Goal: Task Accomplishment & Management: Use online tool/utility

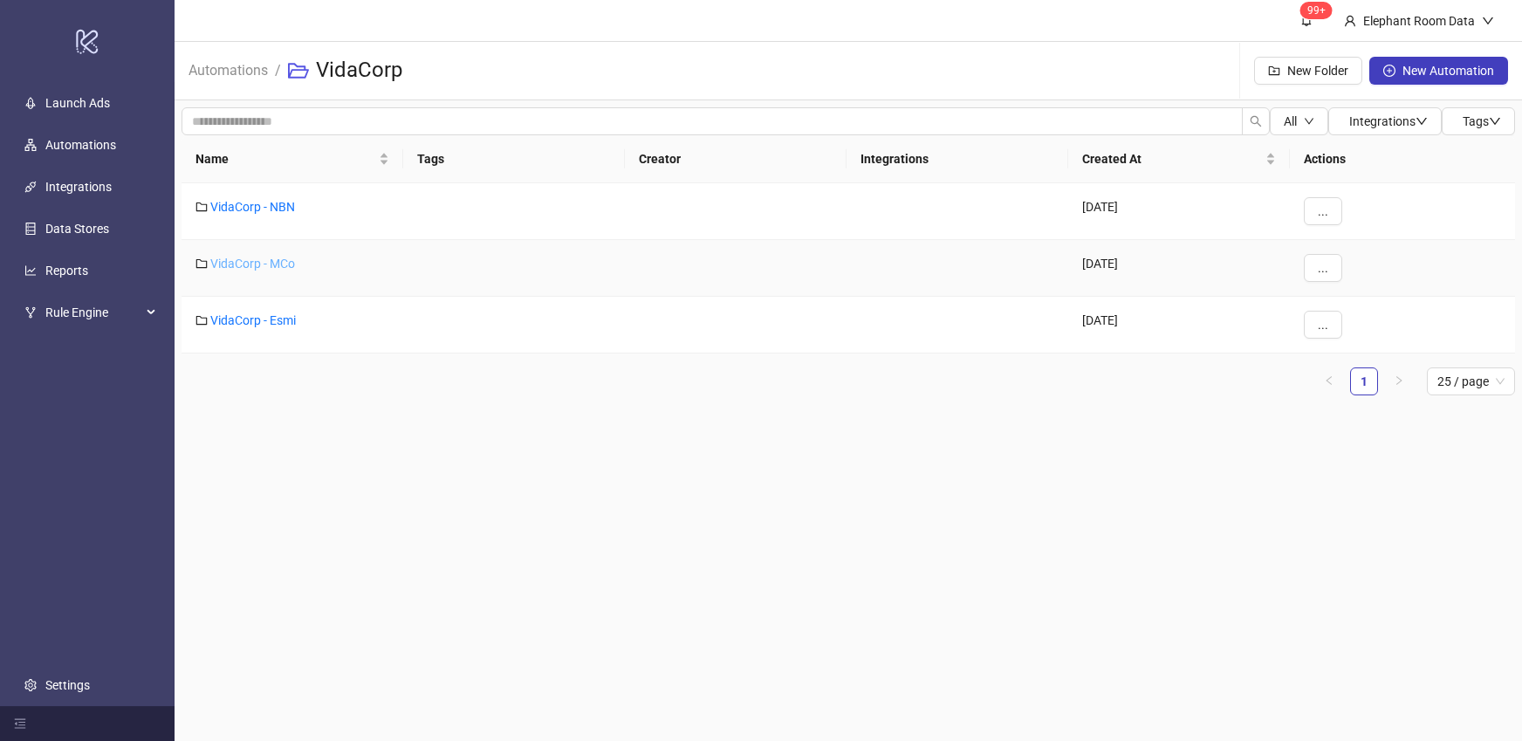
click at [254, 268] on link "VidaCorp - MCo" at bounding box center [252, 264] width 85 height 14
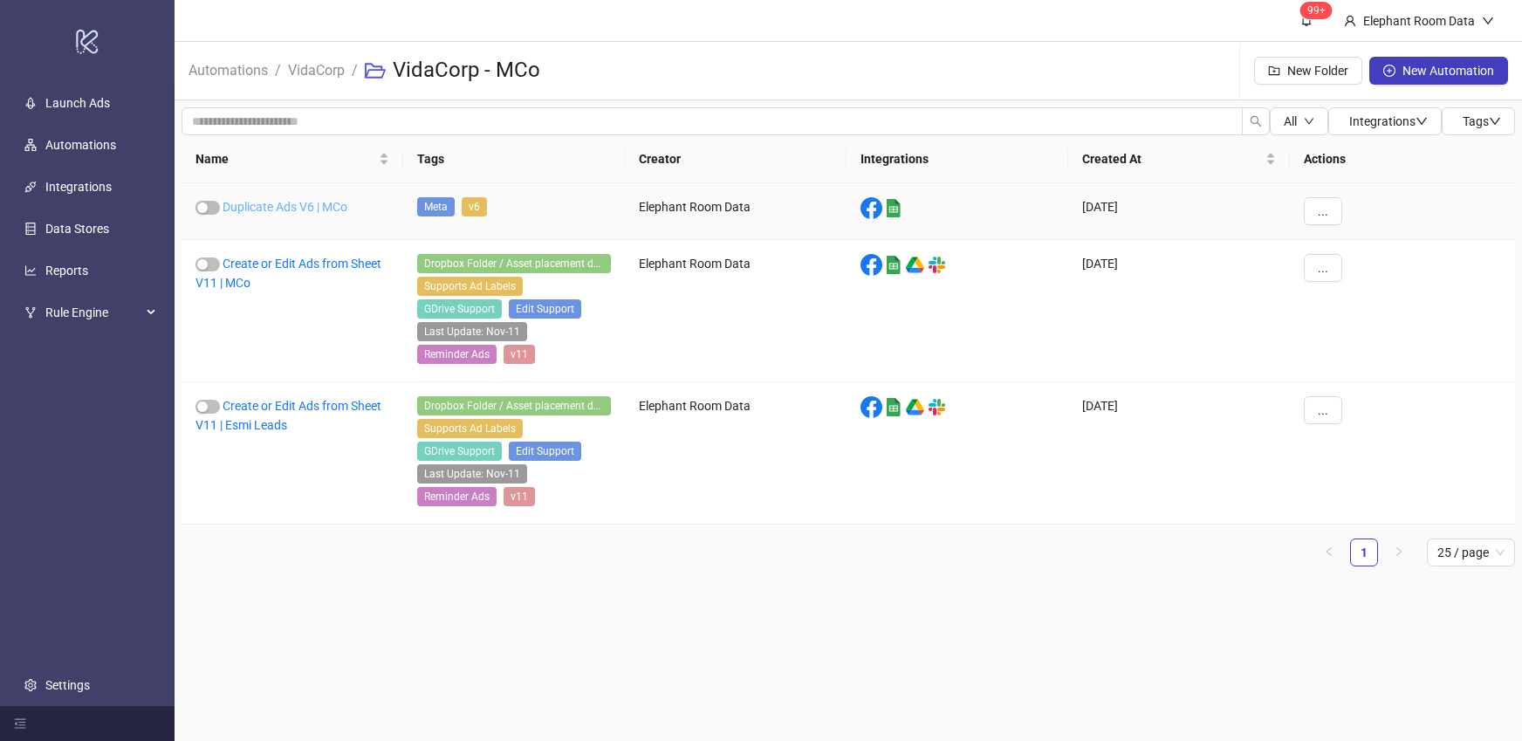
click at [304, 200] on link "Duplicate Ads V6 | MCo" at bounding box center [284, 207] width 125 height 14
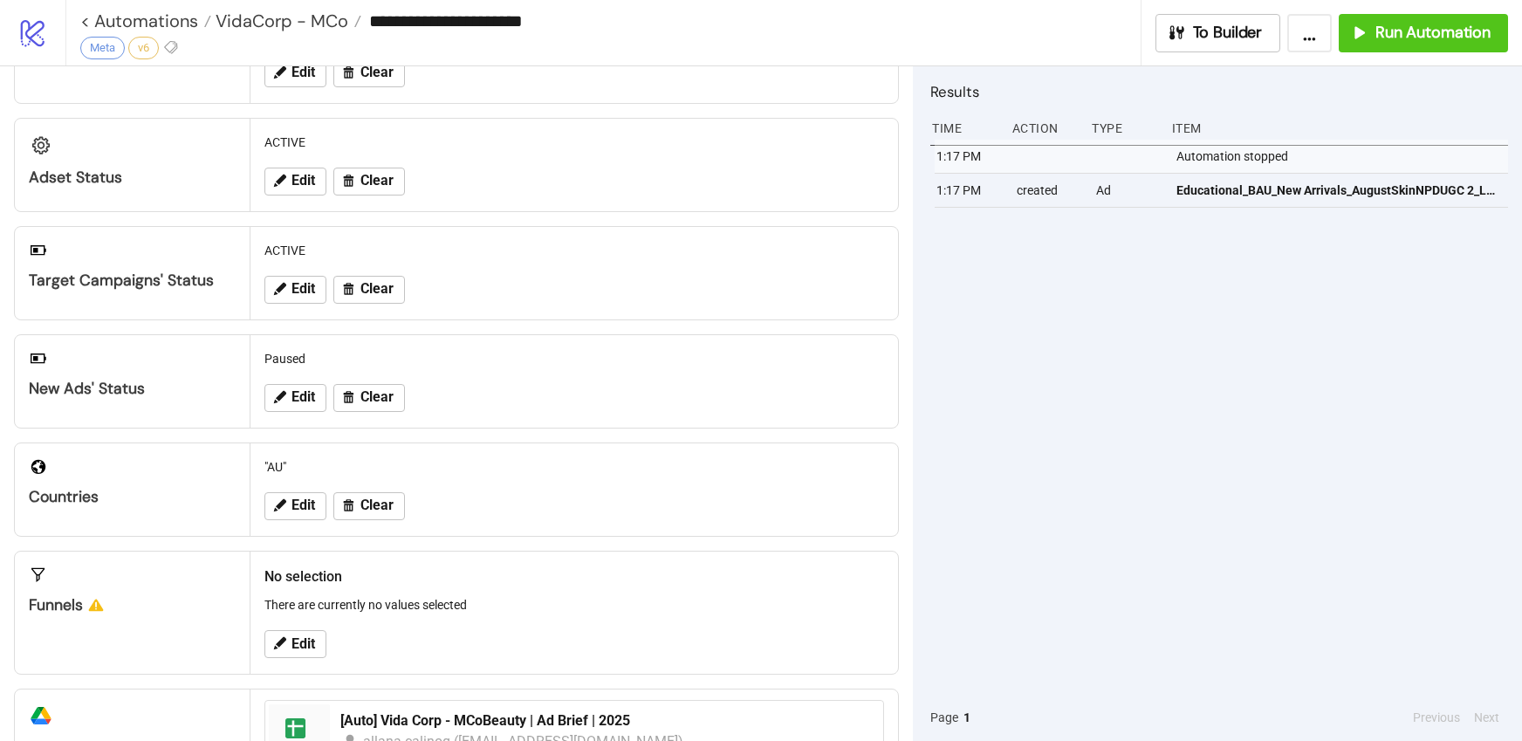
scroll to position [189, 0]
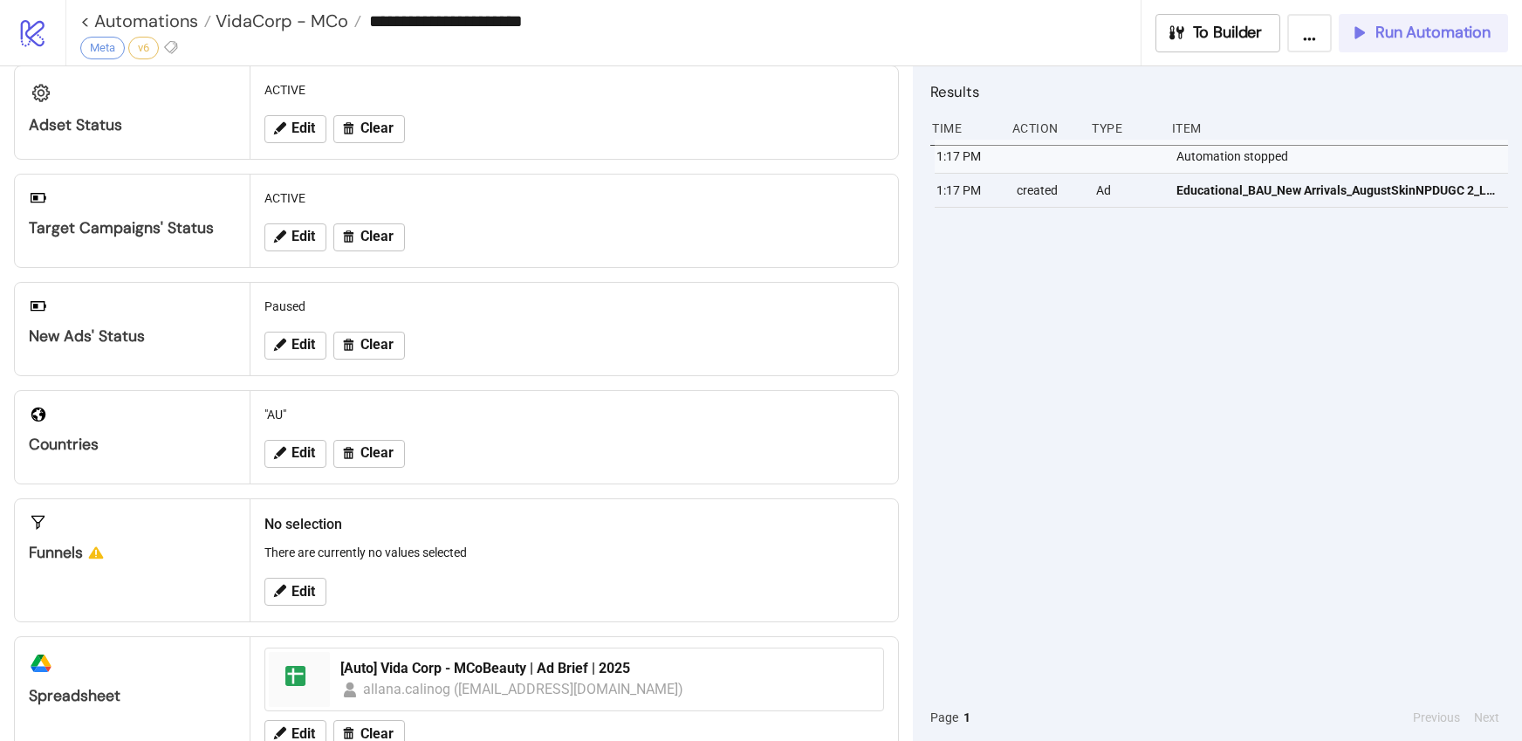
click at [1360, 24] on icon "button" at bounding box center [1358, 32] width 19 height 19
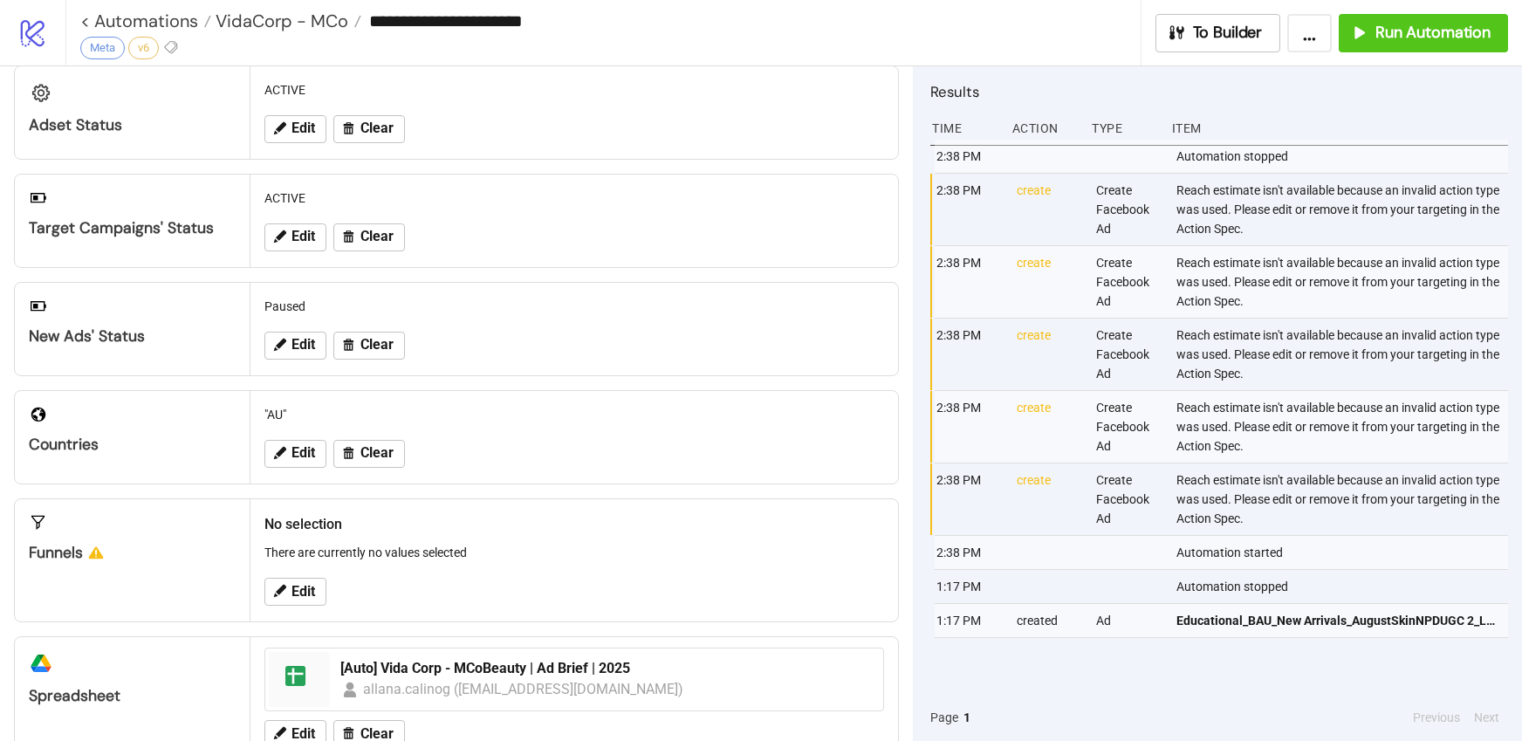
scroll to position [0, 4]
click at [1210, 222] on div "Reach estimate isn't available because an invalid action type was used. Please …" at bounding box center [1339, 210] width 338 height 72
click at [1235, 47] on button "To Builder" at bounding box center [1218, 33] width 126 height 38
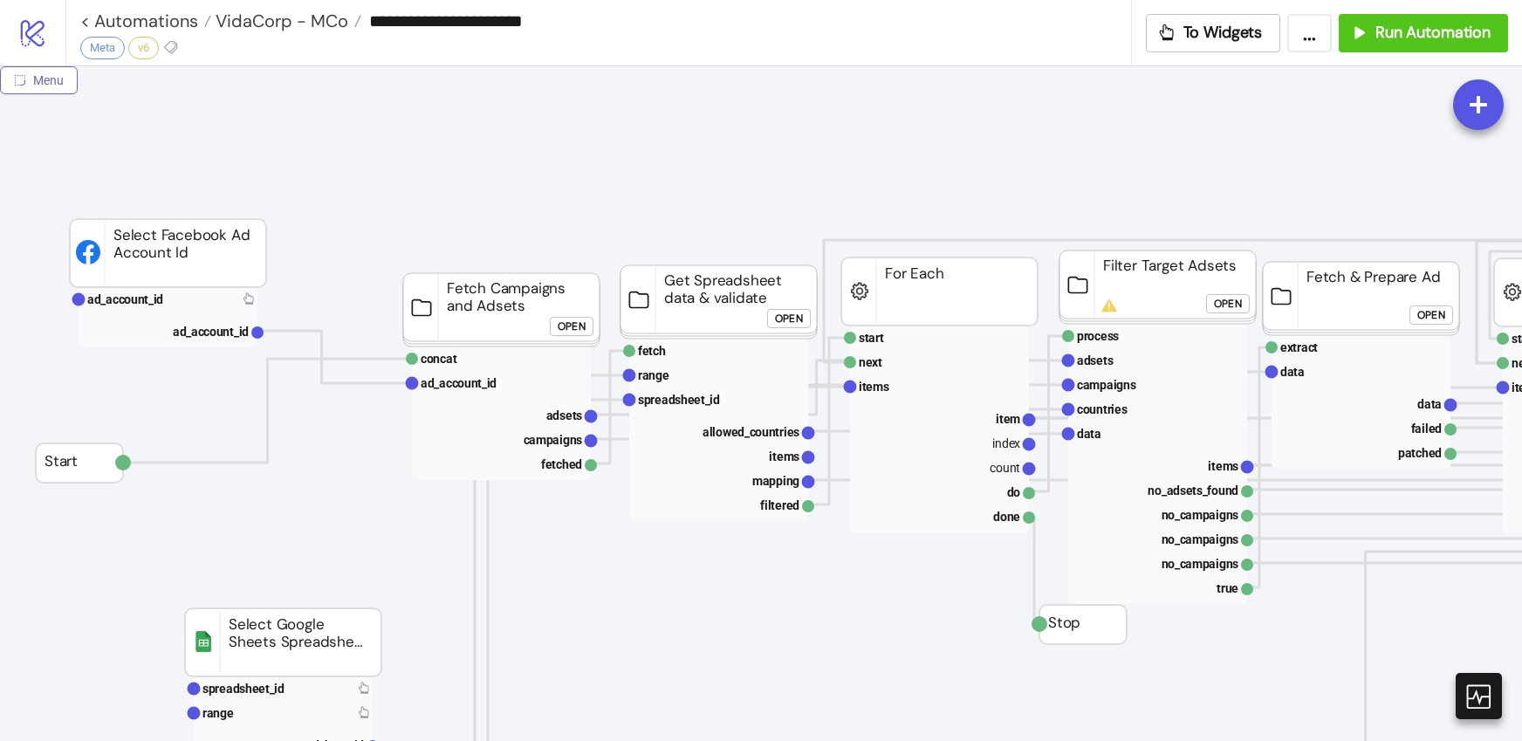
click at [45, 81] on span "Menu" at bounding box center [48, 80] width 31 height 14
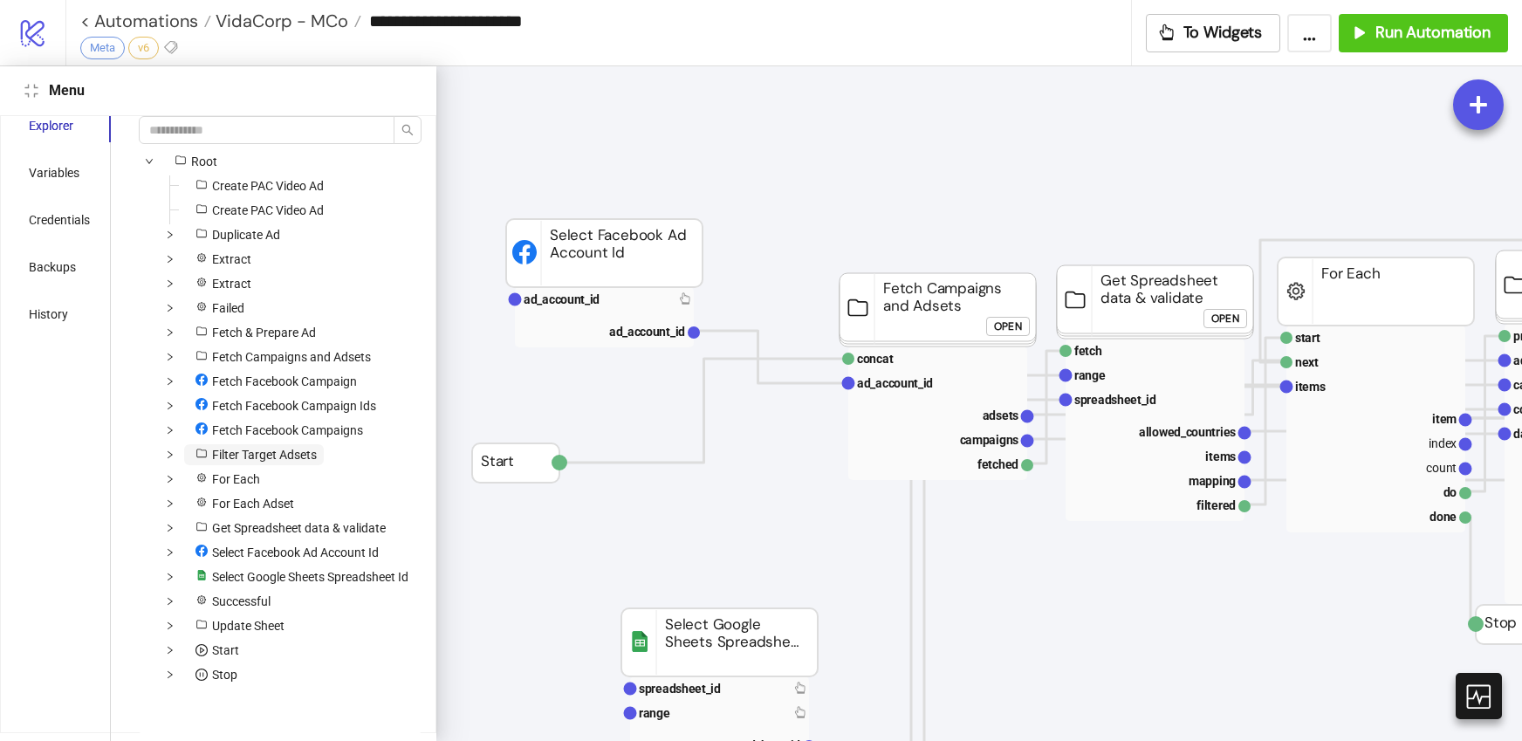
scroll to position [9, 0]
click at [167, 254] on icon "down" at bounding box center [170, 258] width 9 height 9
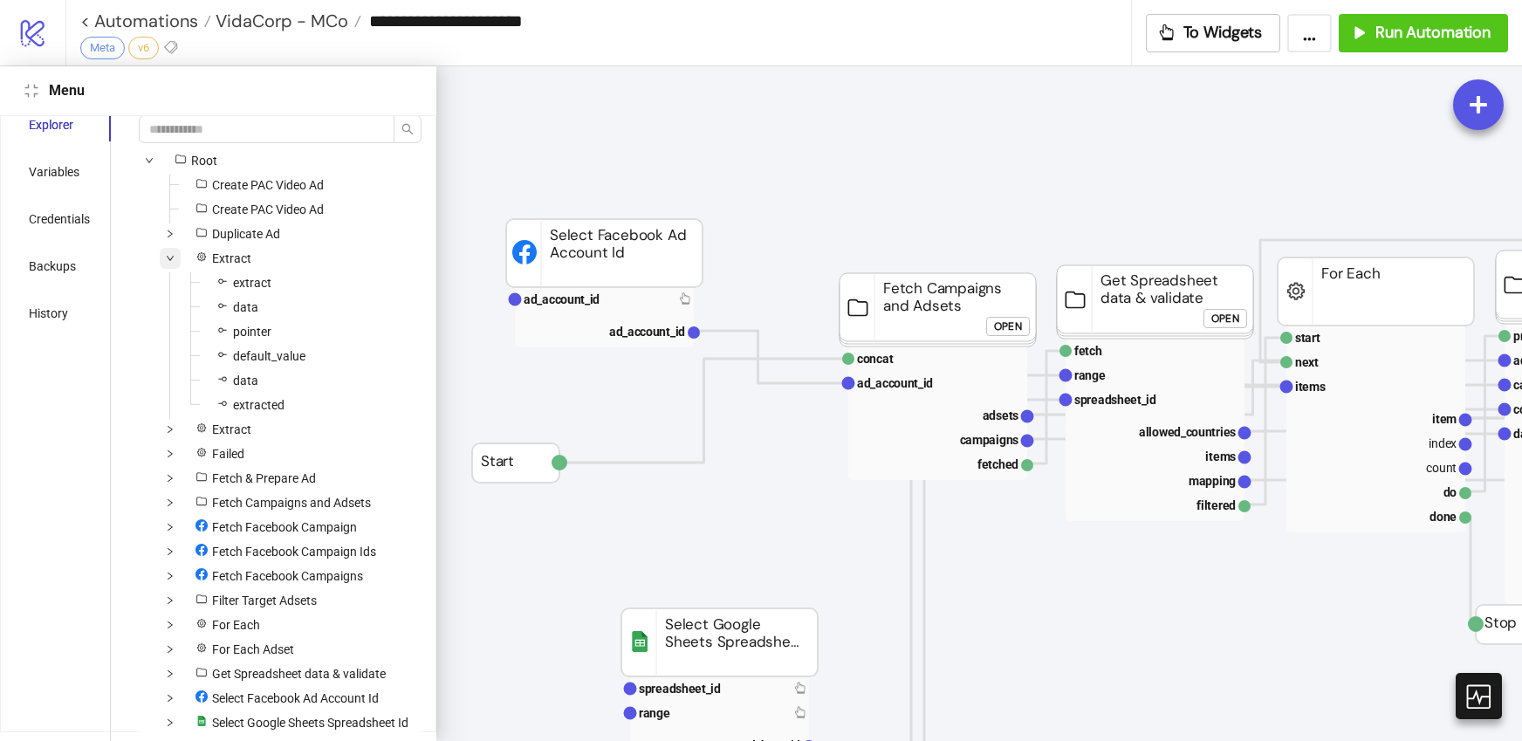
click at [167, 254] on icon "down" at bounding box center [170, 258] width 9 height 9
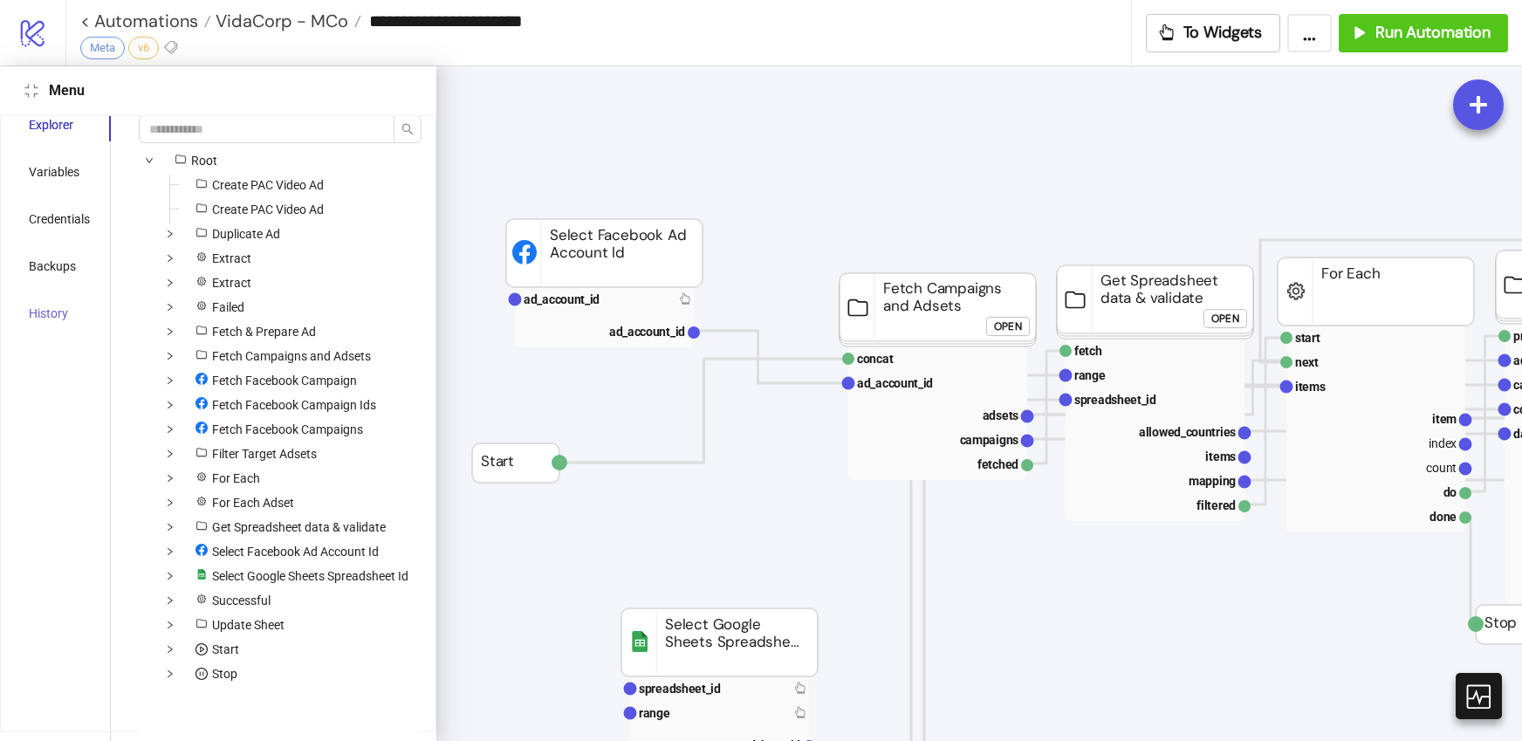
click at [86, 307] on div "History" at bounding box center [59, 313] width 103 height 33
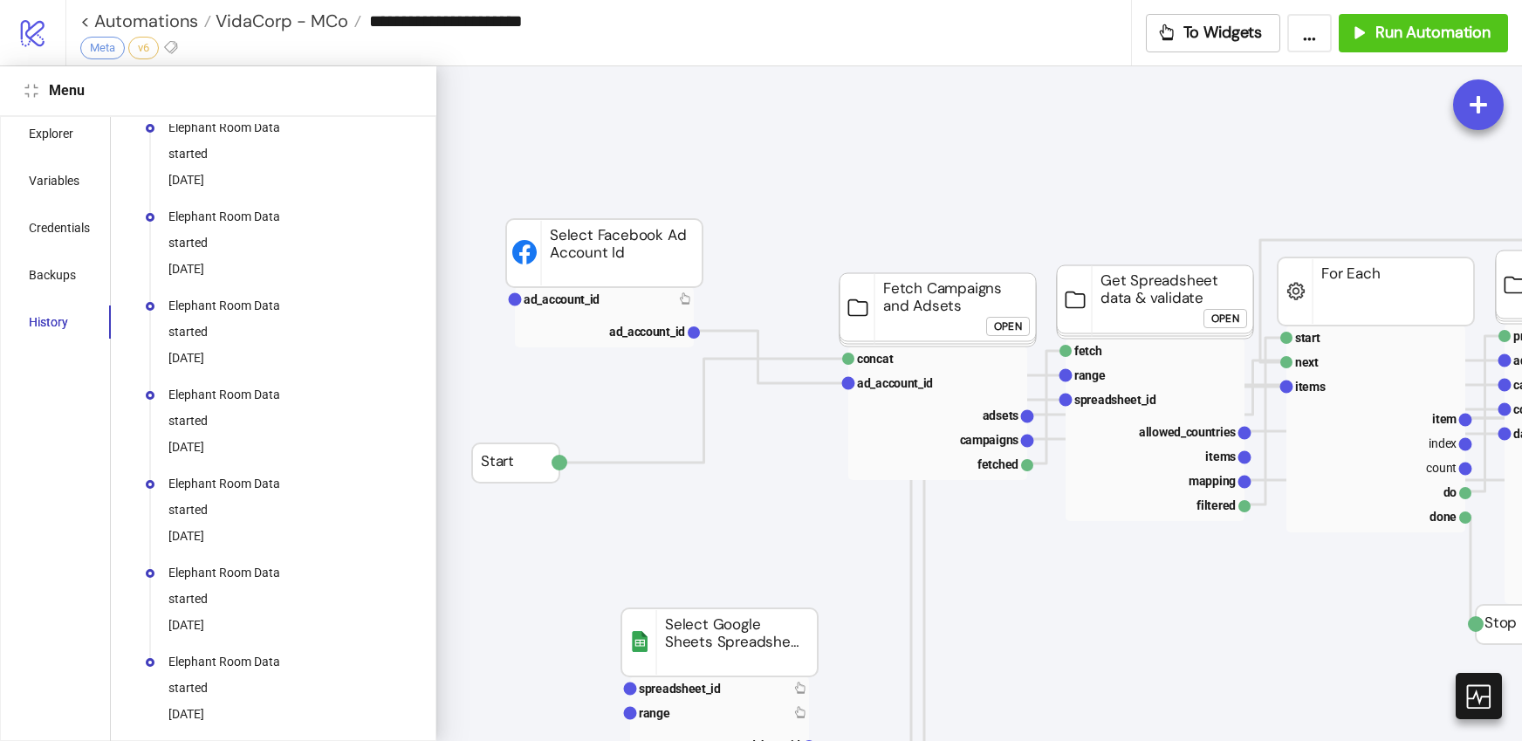
scroll to position [0, 0]
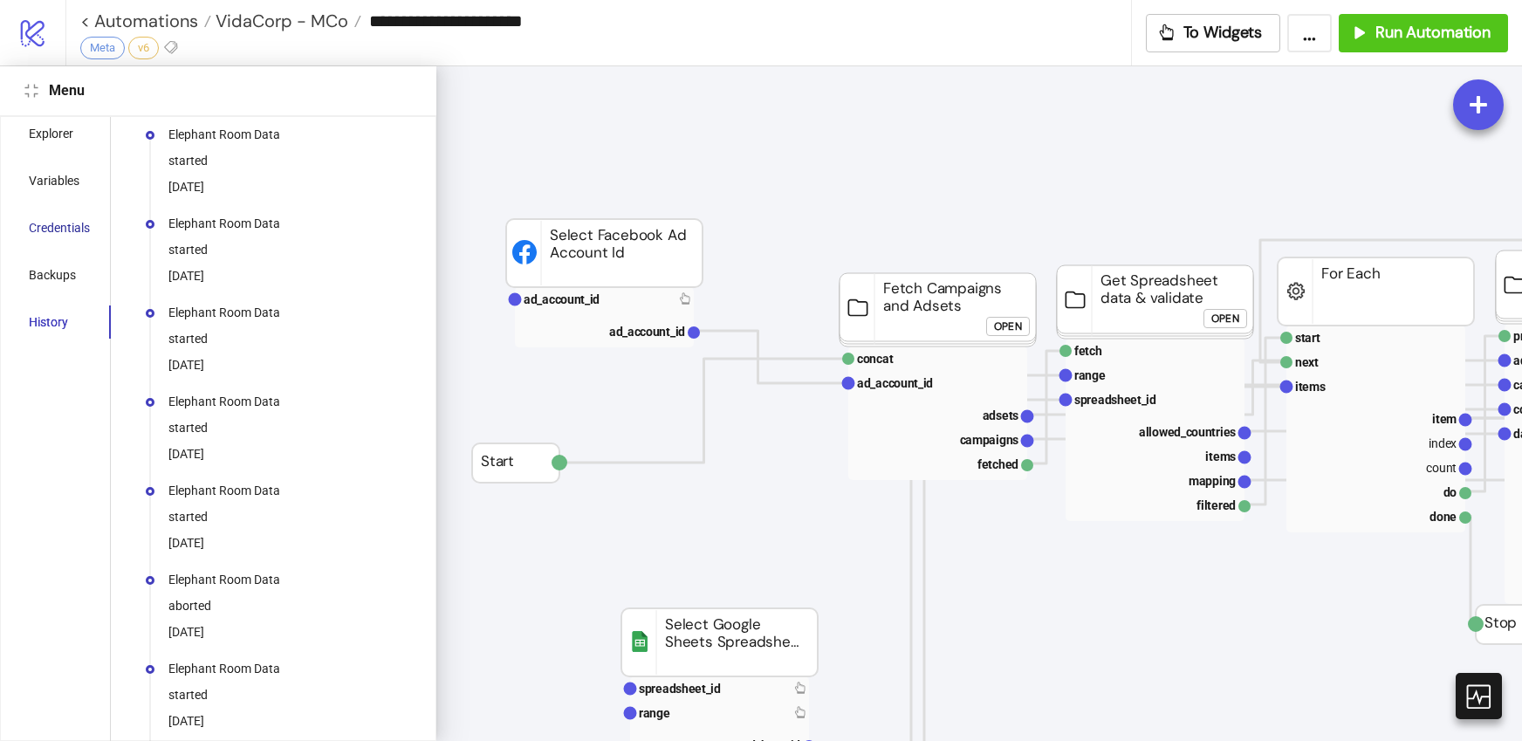
click at [84, 220] on div "Credentials" at bounding box center [59, 227] width 61 height 19
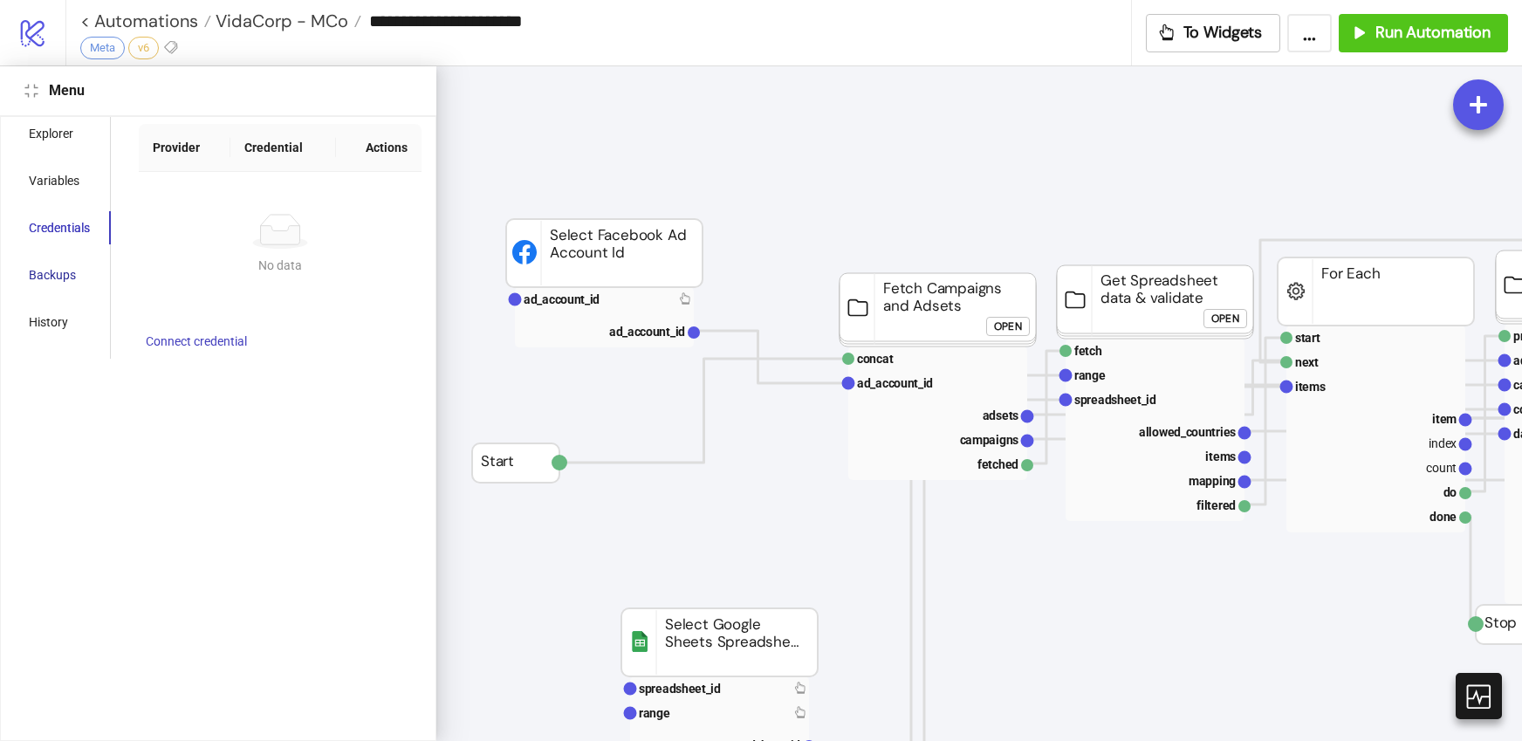
click at [67, 272] on div "Backups" at bounding box center [52, 274] width 47 height 19
click at [69, 138] on div "Explorer" at bounding box center [51, 133] width 44 height 19
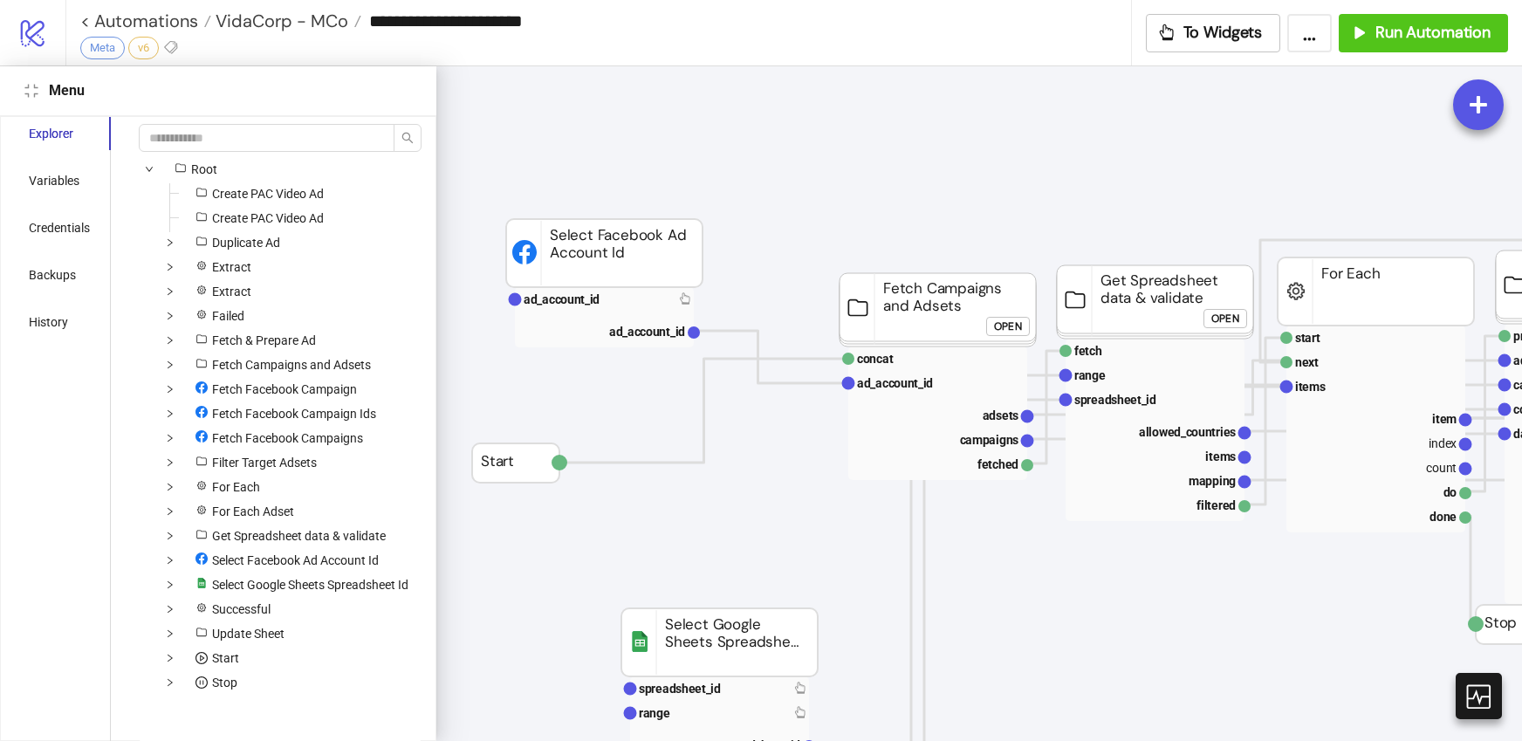
click at [666, 60] on div "**********" at bounding box center [598, 32] width 1066 height 65
click at [261, 21] on span "VidaCorp - MCo" at bounding box center [279, 21] width 137 height 23
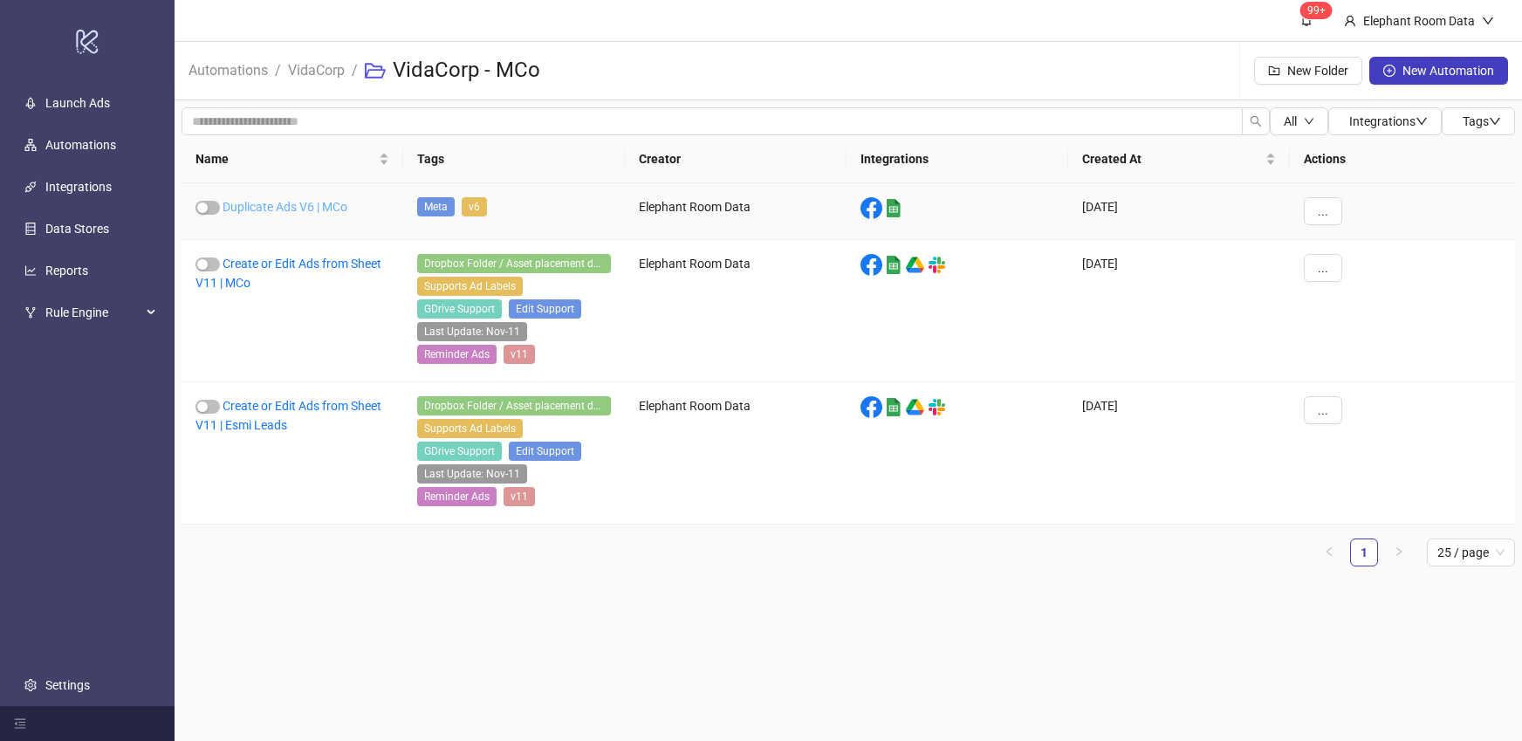
click at [304, 212] on link "Duplicate Ads V6 | MCo" at bounding box center [284, 207] width 125 height 14
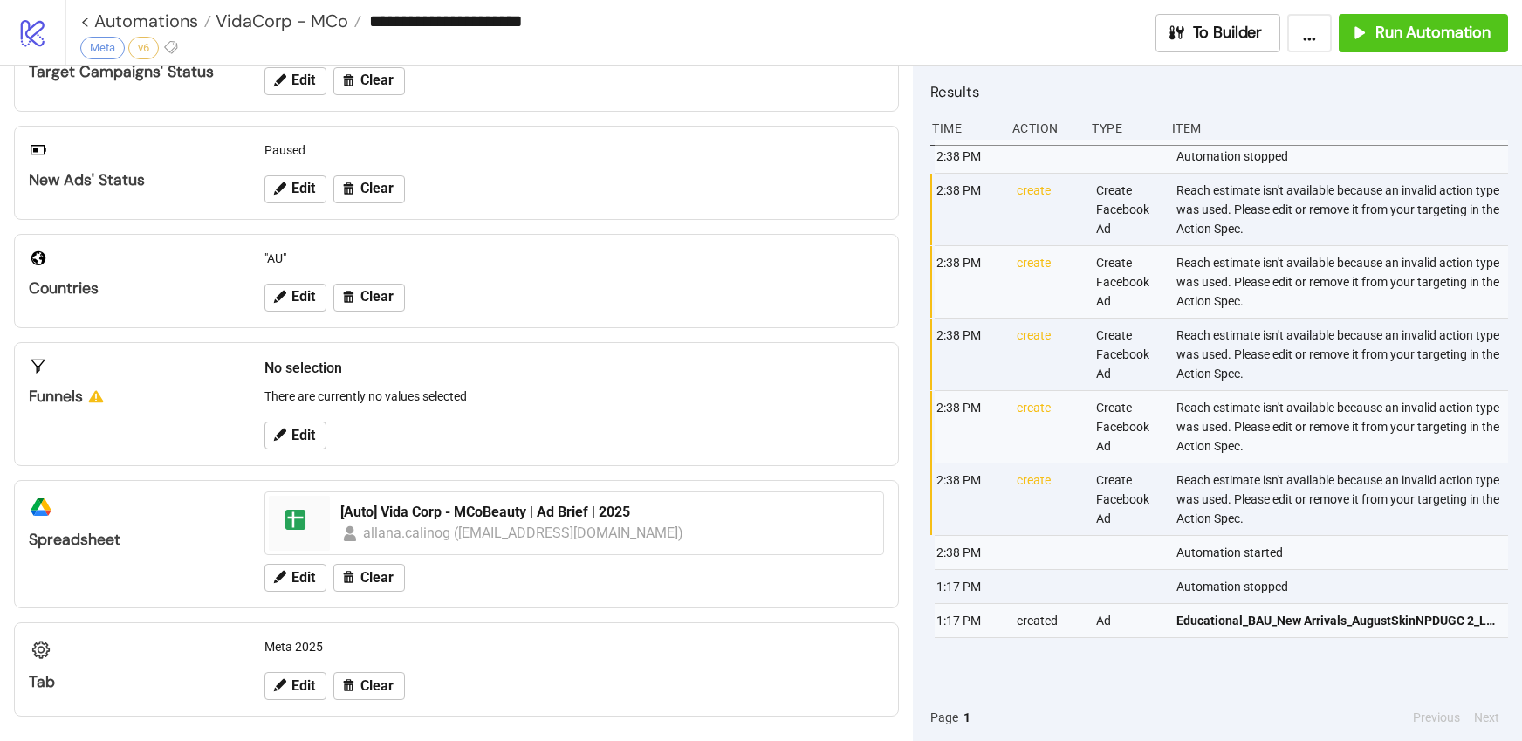
click at [923, 332] on div "Results Time Action Type Item 2:38 PM Automation stopped 2:38 PM create Create …" at bounding box center [1217, 403] width 609 height 674
click at [1369, 44] on button "Run Automation" at bounding box center [1422, 33] width 169 height 38
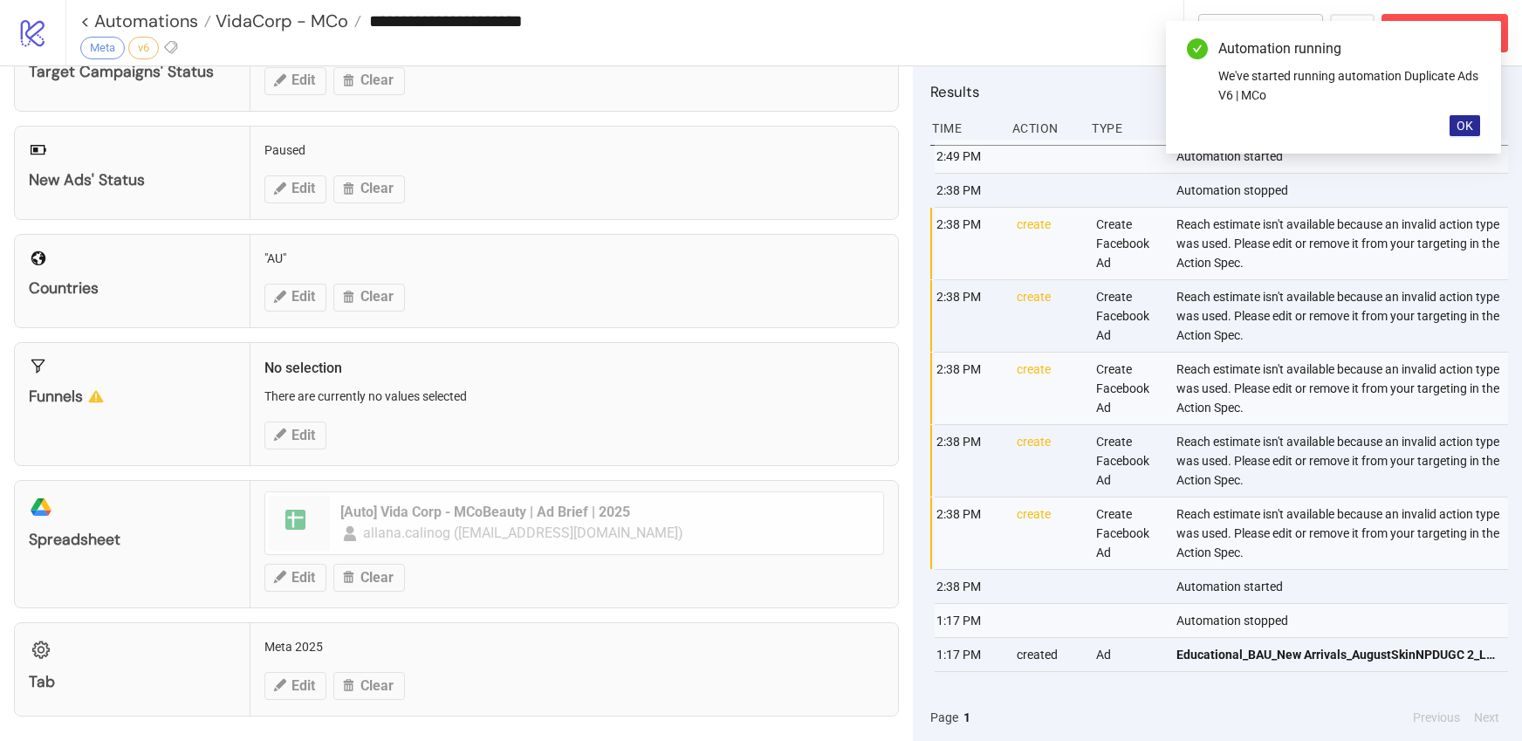
click at [1457, 125] on span "OK" at bounding box center [1464, 126] width 17 height 14
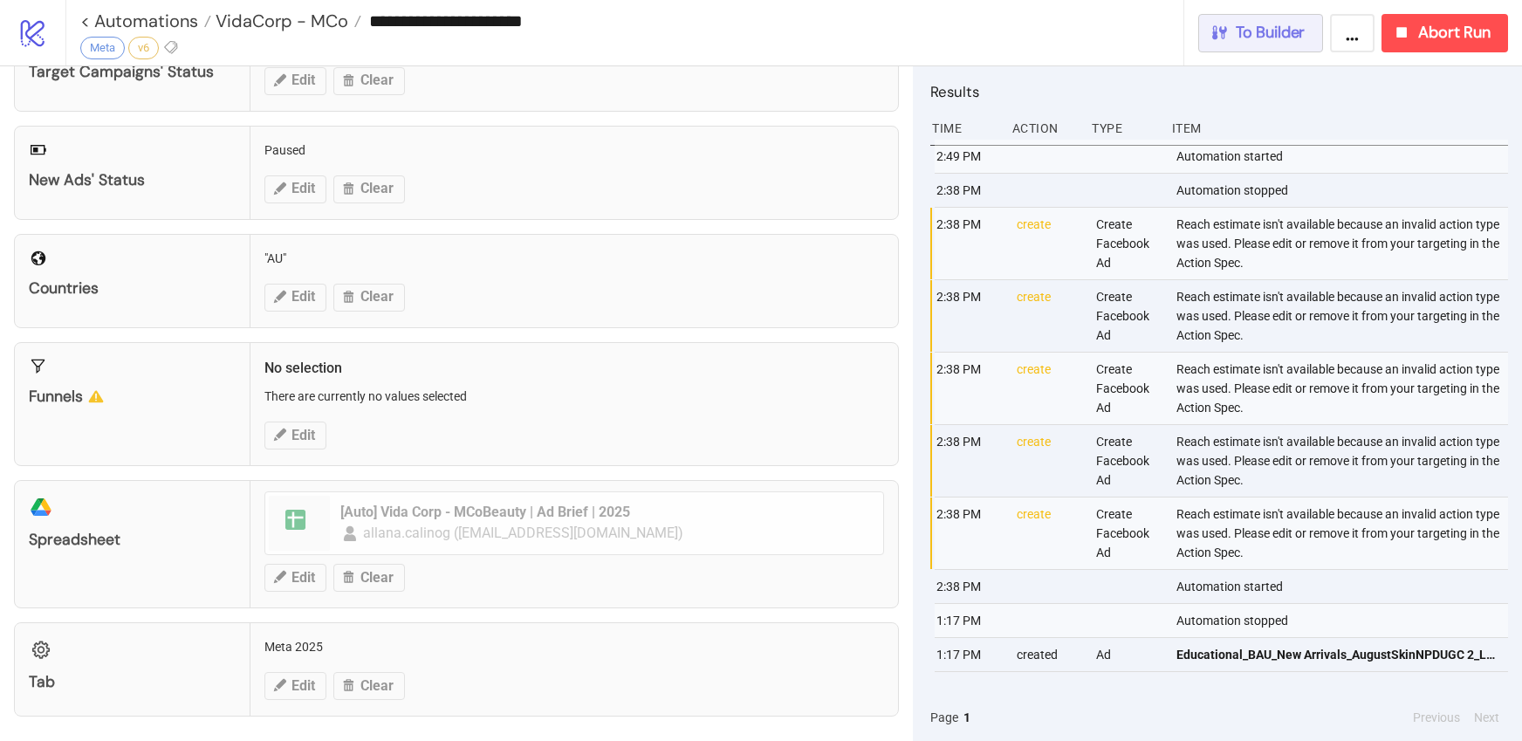
click at [1232, 34] on div "To Builder" at bounding box center [1257, 33] width 96 height 20
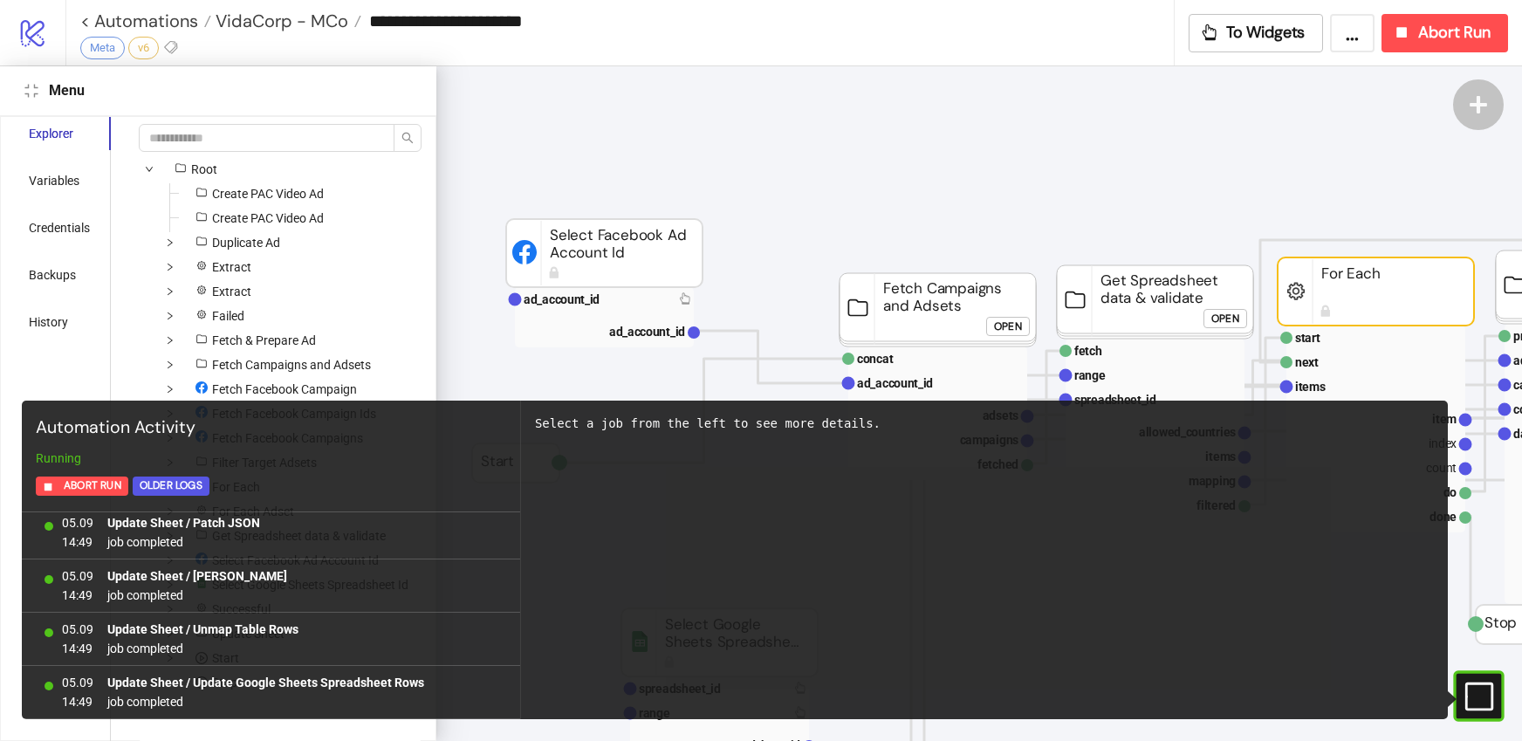
scroll to position [4036, 0]
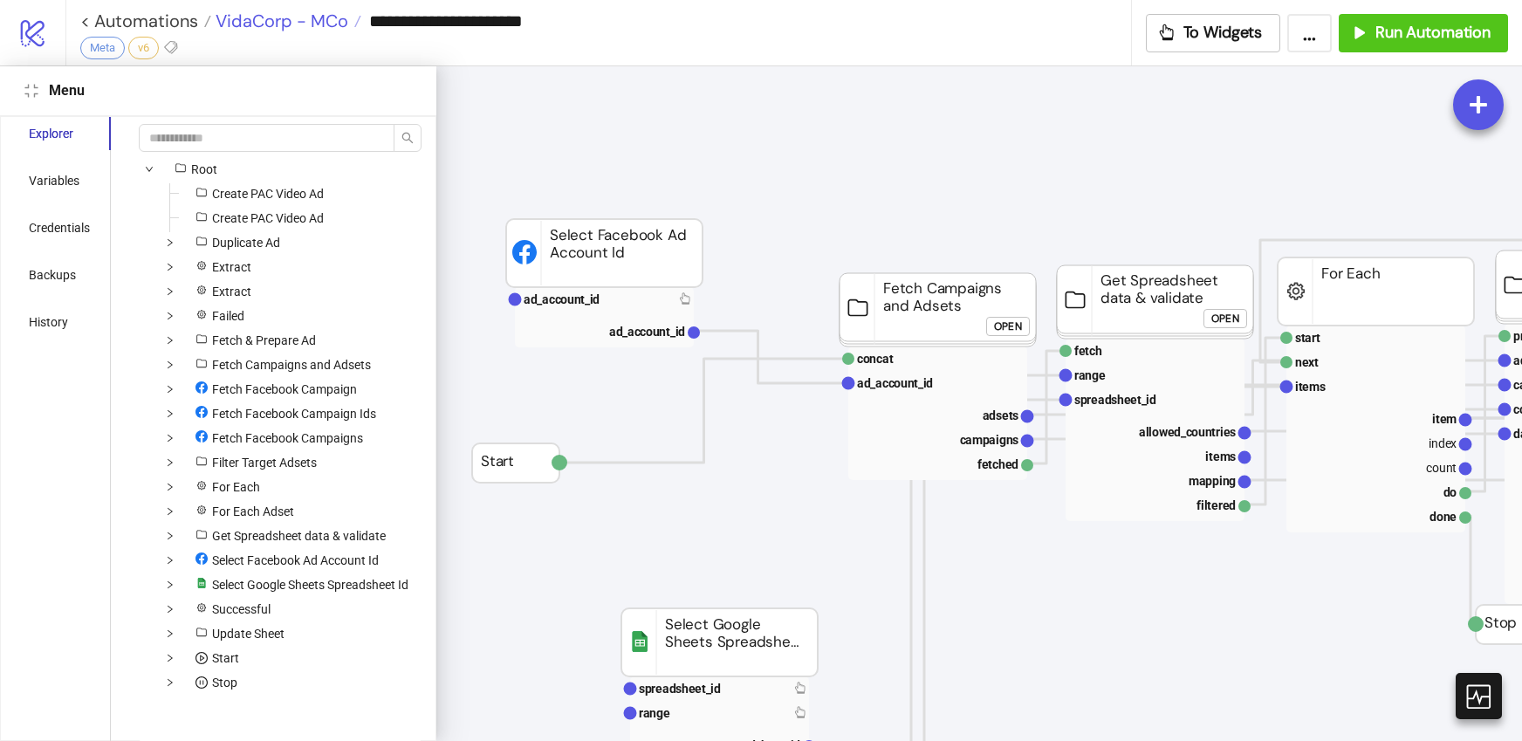
click at [321, 18] on span "VidaCorp - MCo" at bounding box center [279, 21] width 137 height 23
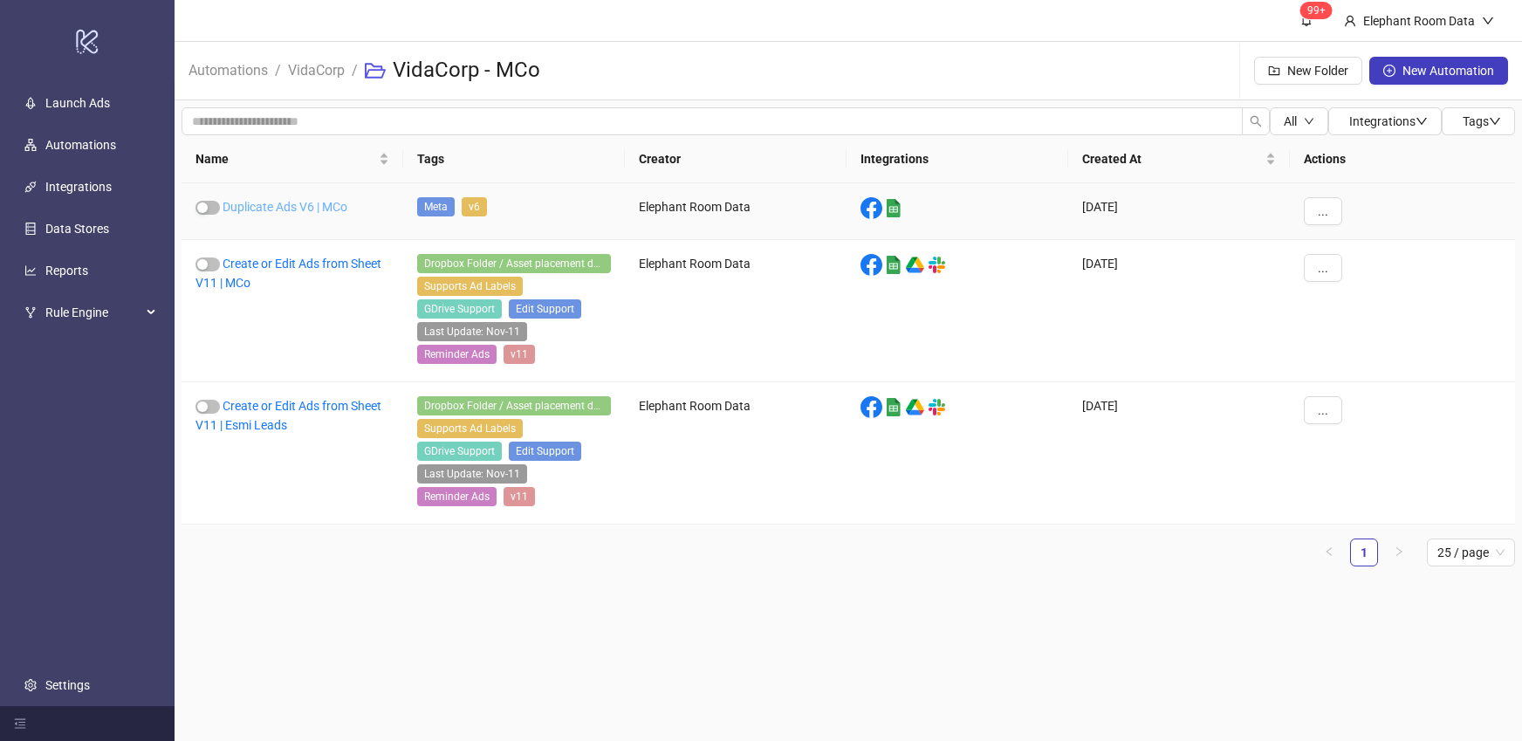
click at [321, 207] on link "Duplicate Ads V6 | MCo" at bounding box center [284, 207] width 125 height 14
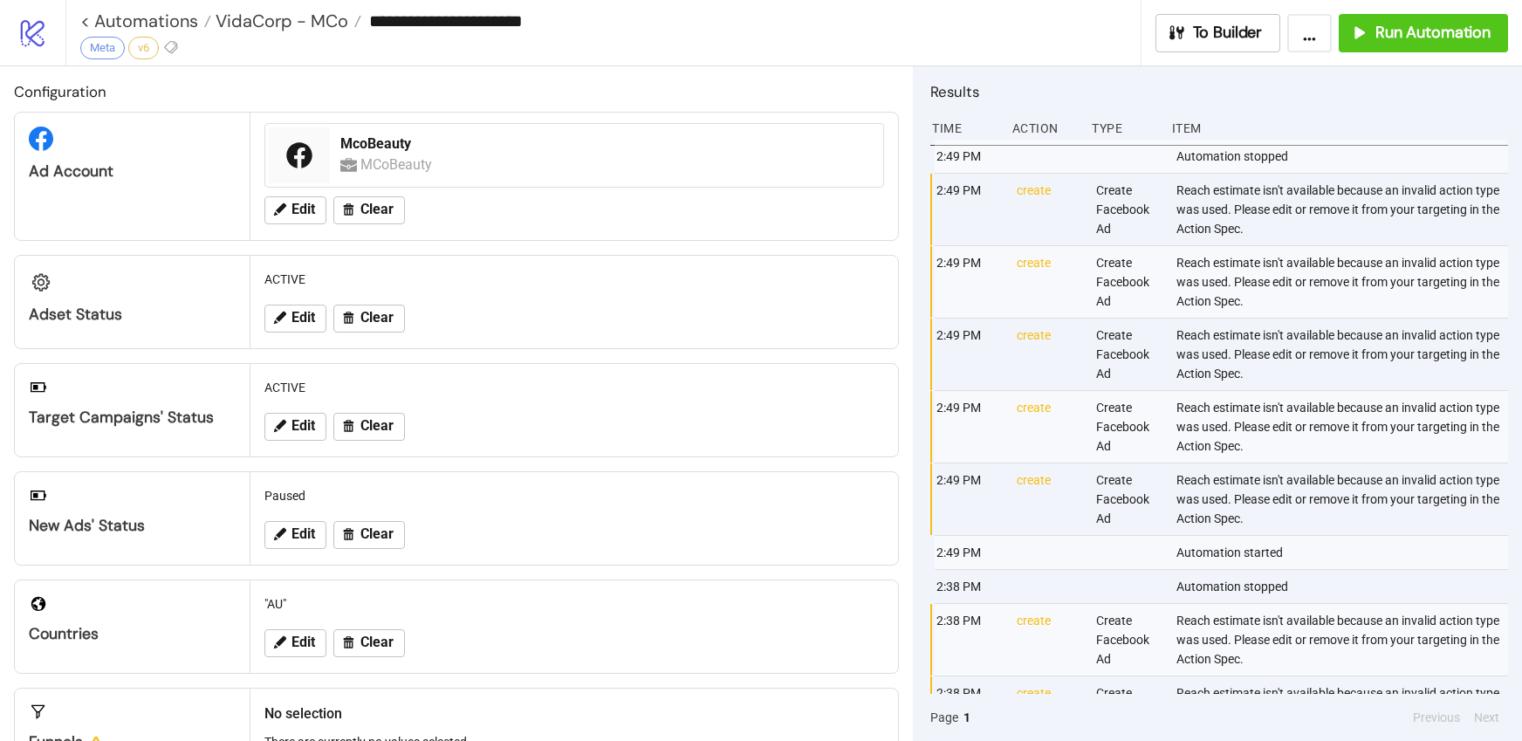
drag, startPoint x: 1162, startPoint y: 194, endPoint x: 1231, endPoint y: 202, distance: 69.4
click at [1231, 202] on div "2:49 PM create Create Facebook Ad Reach estimate isn't available because an inv…" at bounding box center [1223, 210] width 578 height 72
drag, startPoint x: 1226, startPoint y: 204, endPoint x: 1172, endPoint y: 192, distance: 55.5
click at [1174, 192] on div "Reach estimate isn't available because an invalid action type was used. Please …" at bounding box center [1343, 210] width 338 height 72
click at [1255, 214] on div "Reach estimate isn't available because an invalid action type was used. Please …" at bounding box center [1343, 210] width 338 height 72
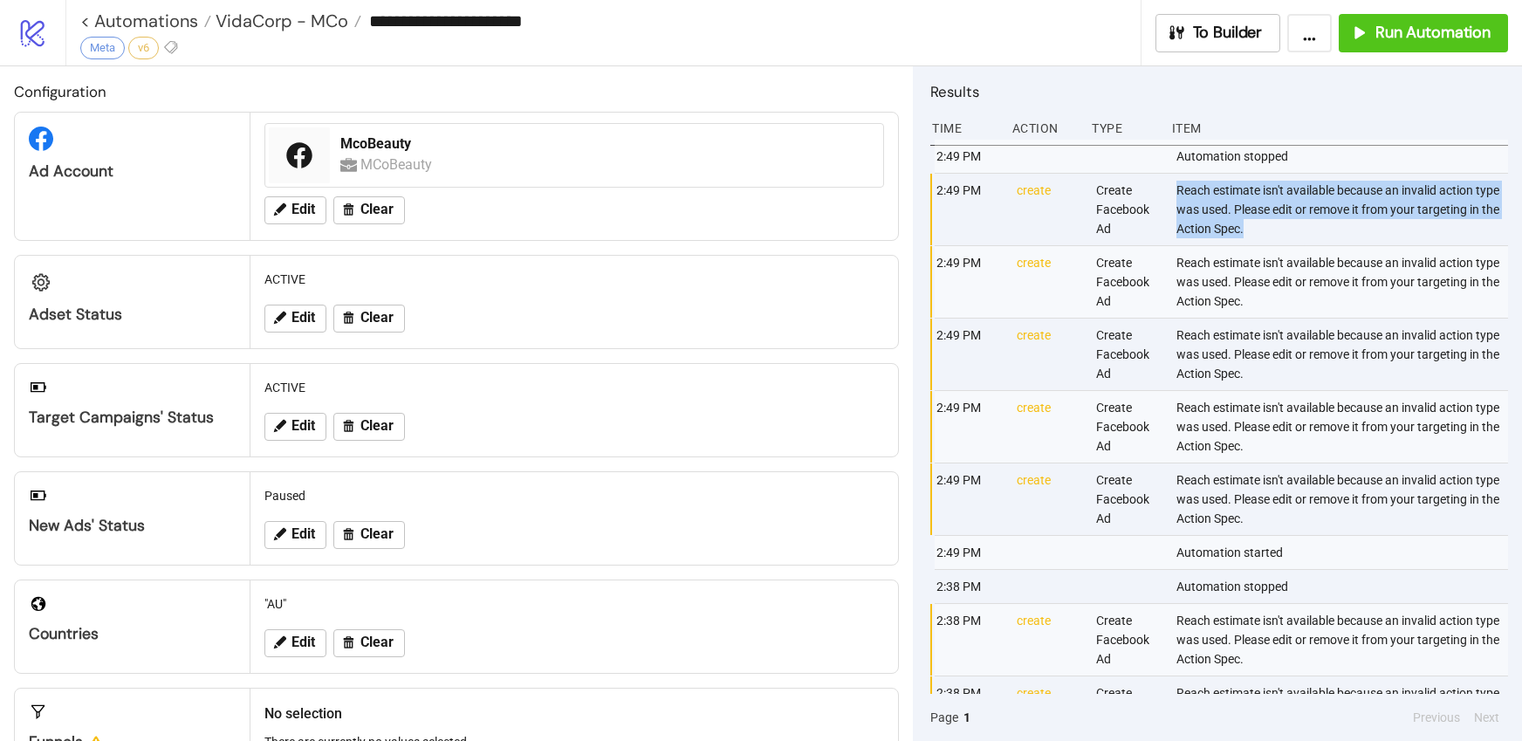
drag, startPoint x: 1221, startPoint y: 226, endPoint x: 1202, endPoint y: 206, distance: 27.2
click at [1174, 187] on div "Reach estimate isn't available because an invalid action type was used. Please …" at bounding box center [1343, 210] width 338 height 72
copy div "Reach estimate isn't available because an invalid action type was used. Please …"
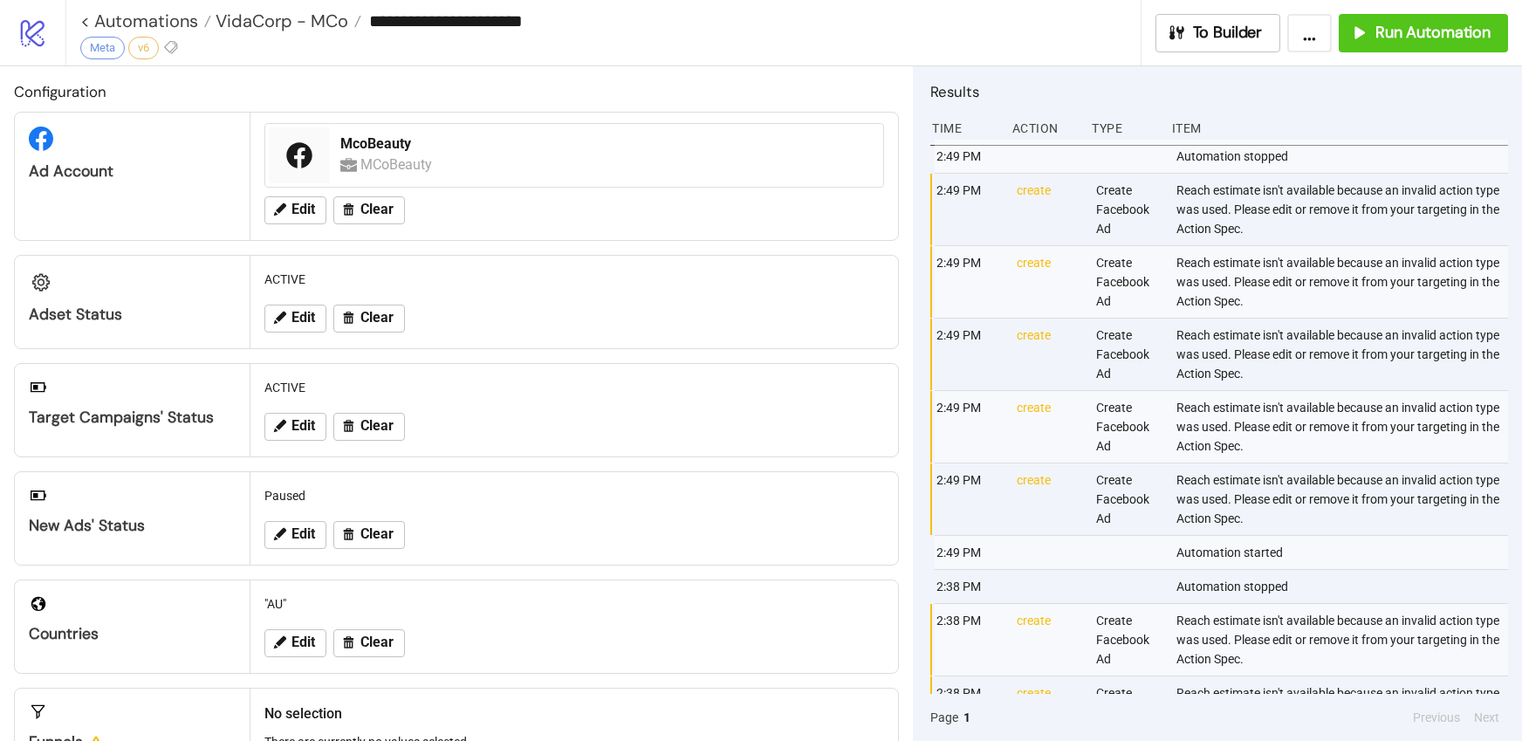
click at [1274, 338] on div "Reach estimate isn't available because an invalid action type was used. Please …" at bounding box center [1343, 354] width 338 height 72
